Goal: Information Seeking & Learning: Check status

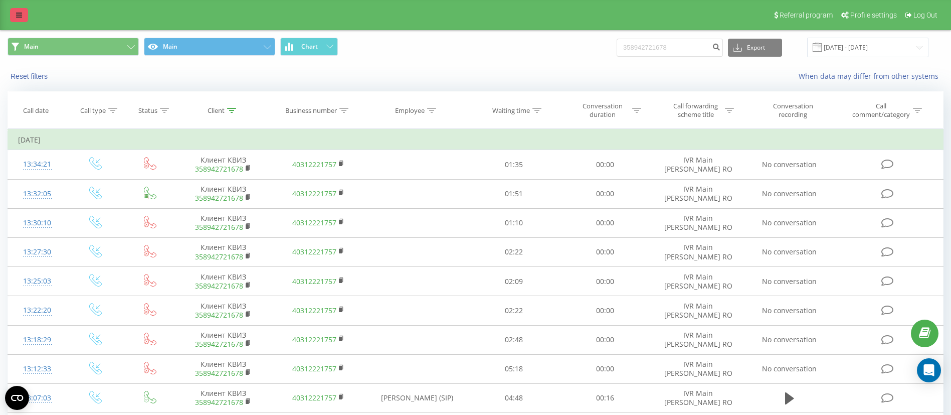
drag, startPoint x: 21, startPoint y: 11, endPoint x: 25, endPoint y: 21, distance: 10.8
click at [22, 12] on icon at bounding box center [19, 15] width 6 height 7
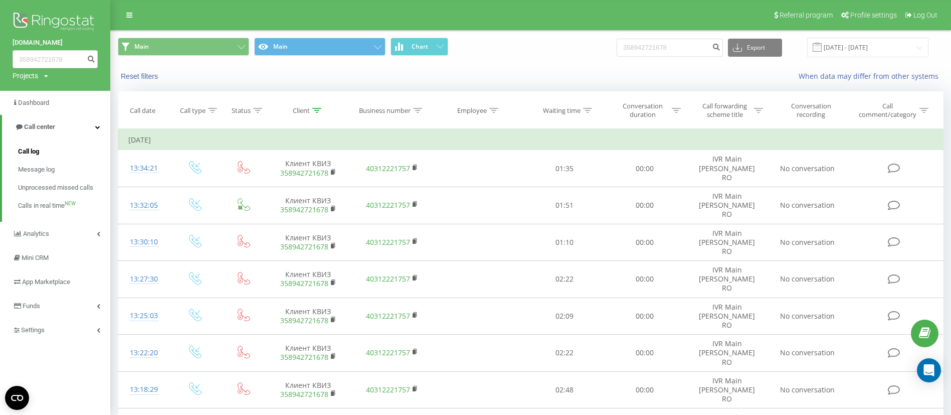
click at [30, 145] on link "Call log" at bounding box center [64, 151] width 92 height 18
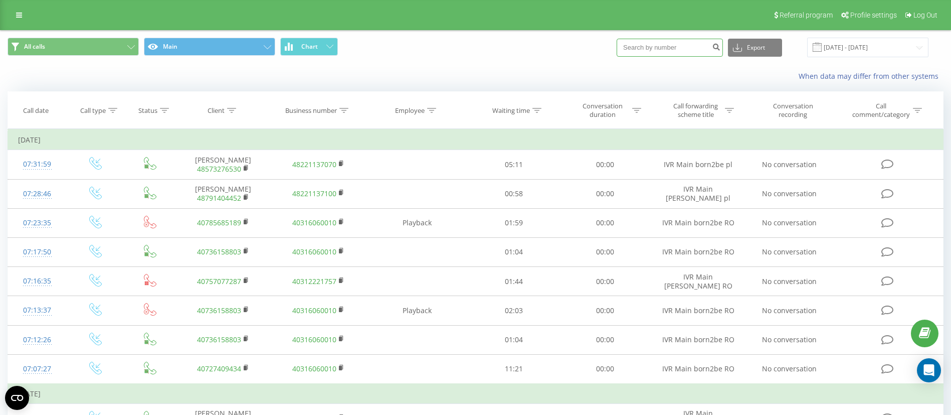
click at [669, 47] on input at bounding box center [670, 48] width 106 height 18
paste input "608686086"
type input "608686086"
click at [719, 49] on button "submit" at bounding box center [716, 48] width 14 height 18
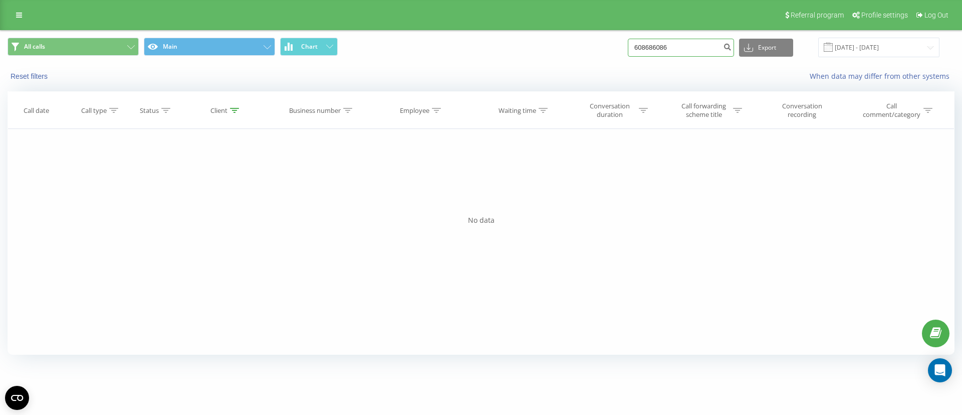
click at [713, 47] on input "608686086" at bounding box center [681, 48] width 106 height 18
click at [754, 227] on div "Filter by condition Equal Enter value Cancel OK Filter by condition Equal Enter…" at bounding box center [481, 242] width 947 height 226
